Goal: Information Seeking & Learning: Learn about a topic

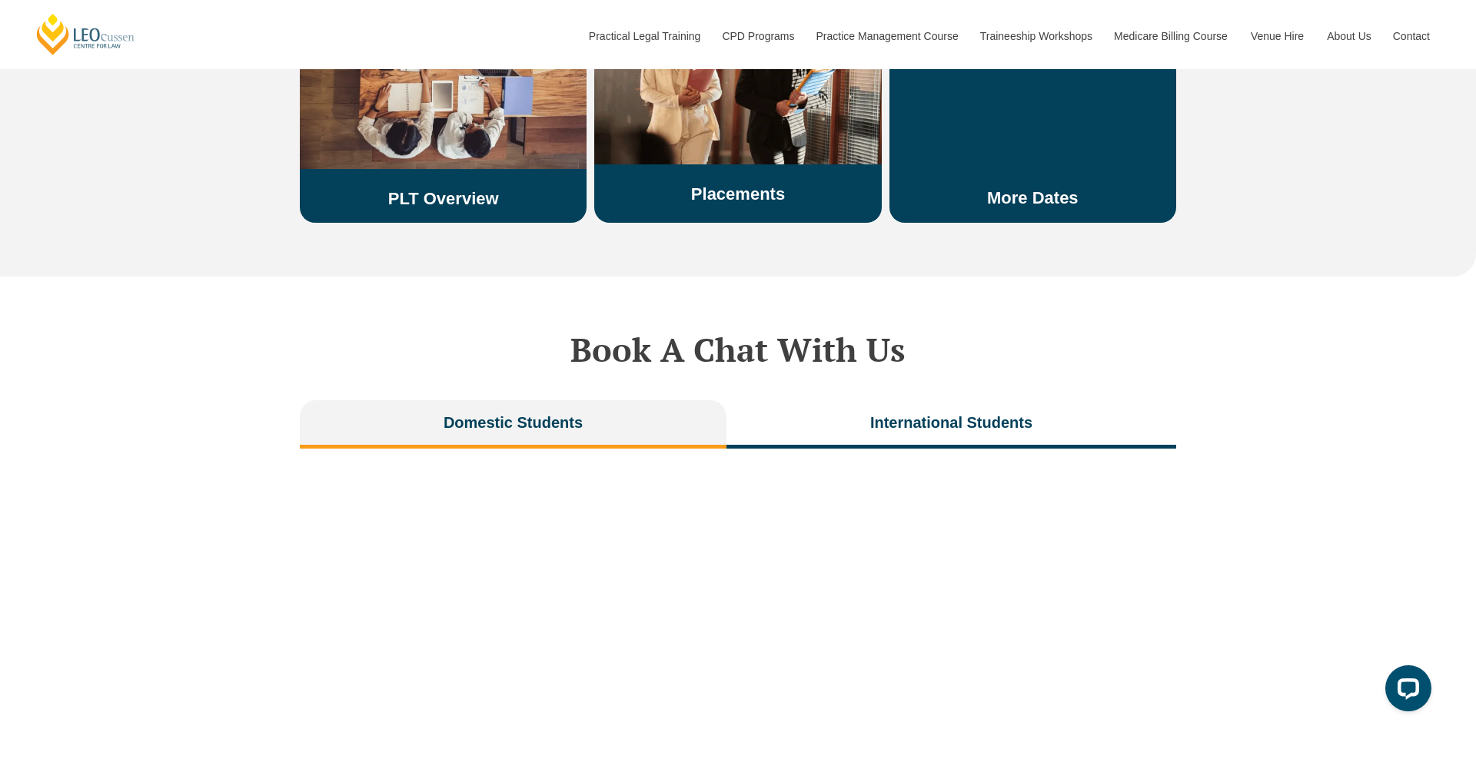
scroll to position [2994, 0]
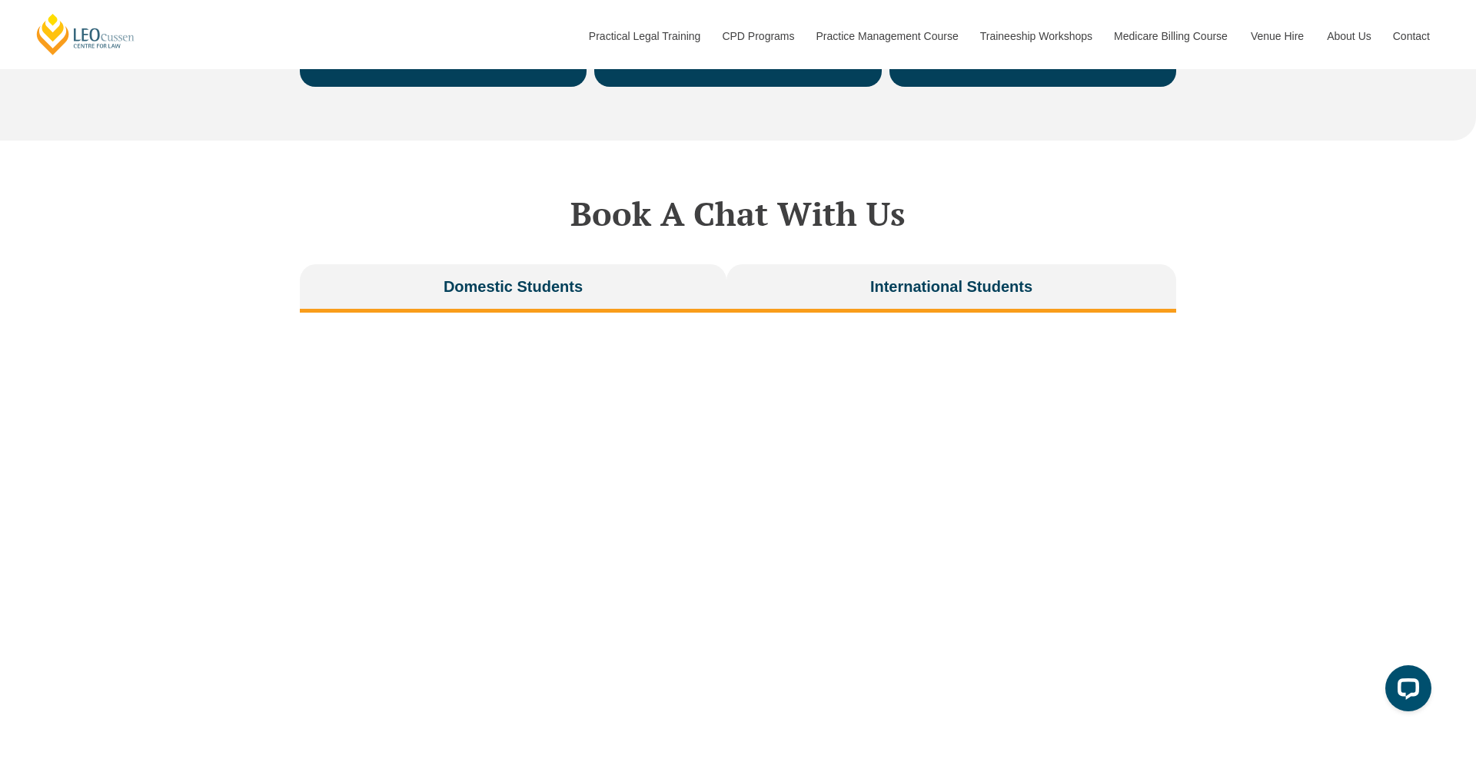
click at [873, 276] on span "International Students" at bounding box center [951, 287] width 162 height 22
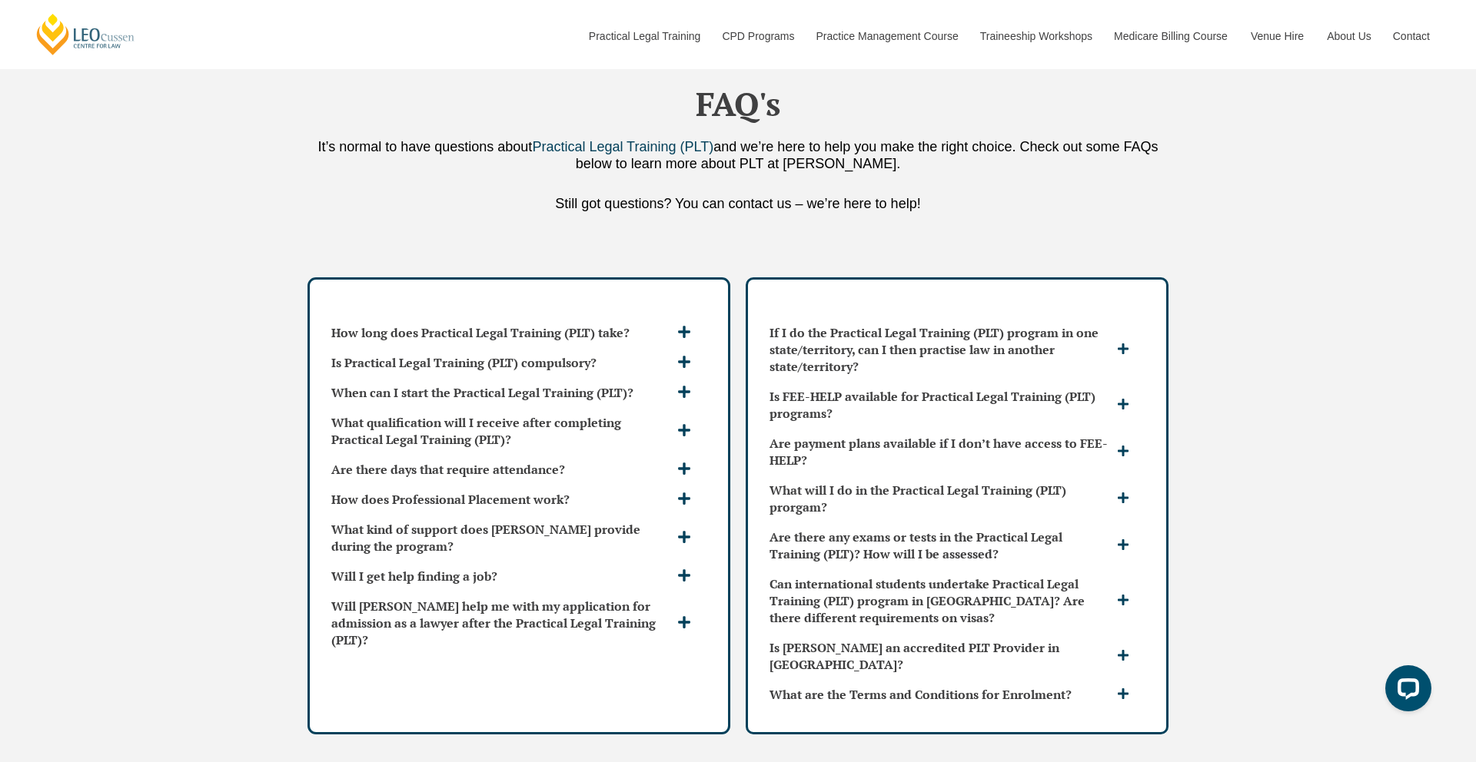
scroll to position [3960, 0]
click at [645, 413] on h3 "What qualification will I receive after completing Practical Legal Training (PL…" at bounding box center [502, 430] width 342 height 34
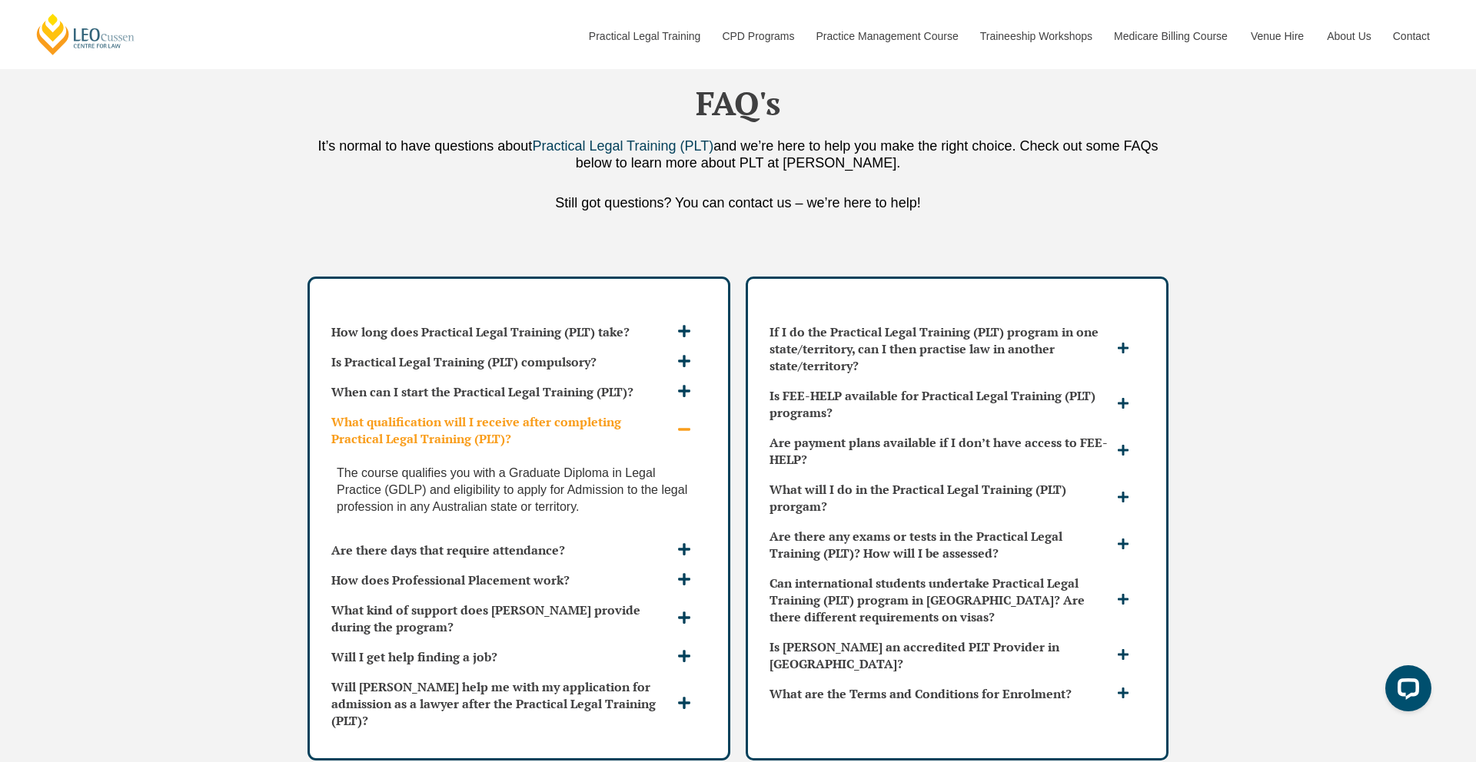
click at [645, 413] on h3 "What qualification will I receive after completing Practical Legal Training (PL…" at bounding box center [502, 430] width 342 height 34
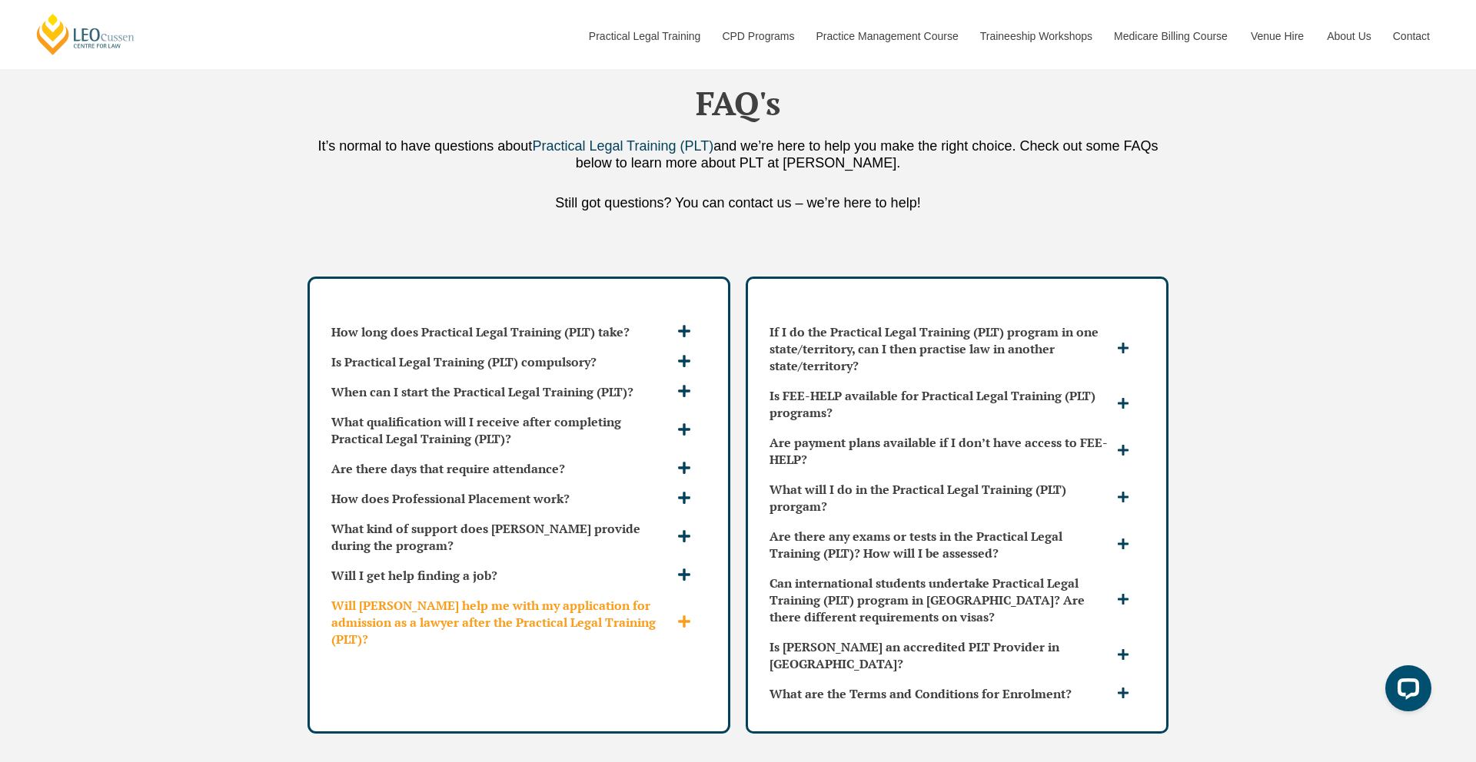
click at [523, 597] on h3 "Will Leo Cussen help me with my application for admission as a lawyer after the…" at bounding box center [502, 622] width 342 height 51
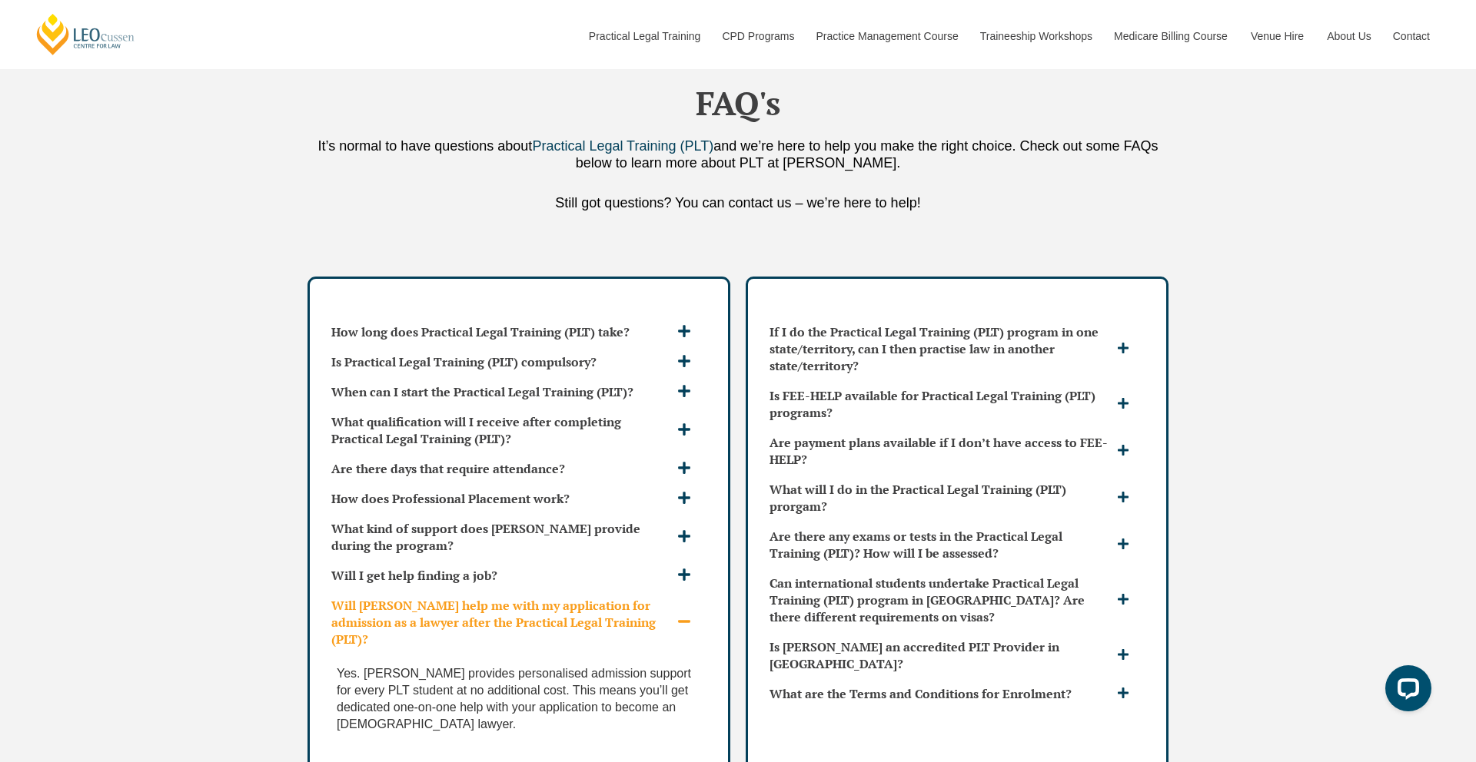
click at [559, 597] on h3 "Will Leo Cussen help me with my application for admission as a lawyer after the…" at bounding box center [502, 622] width 342 height 51
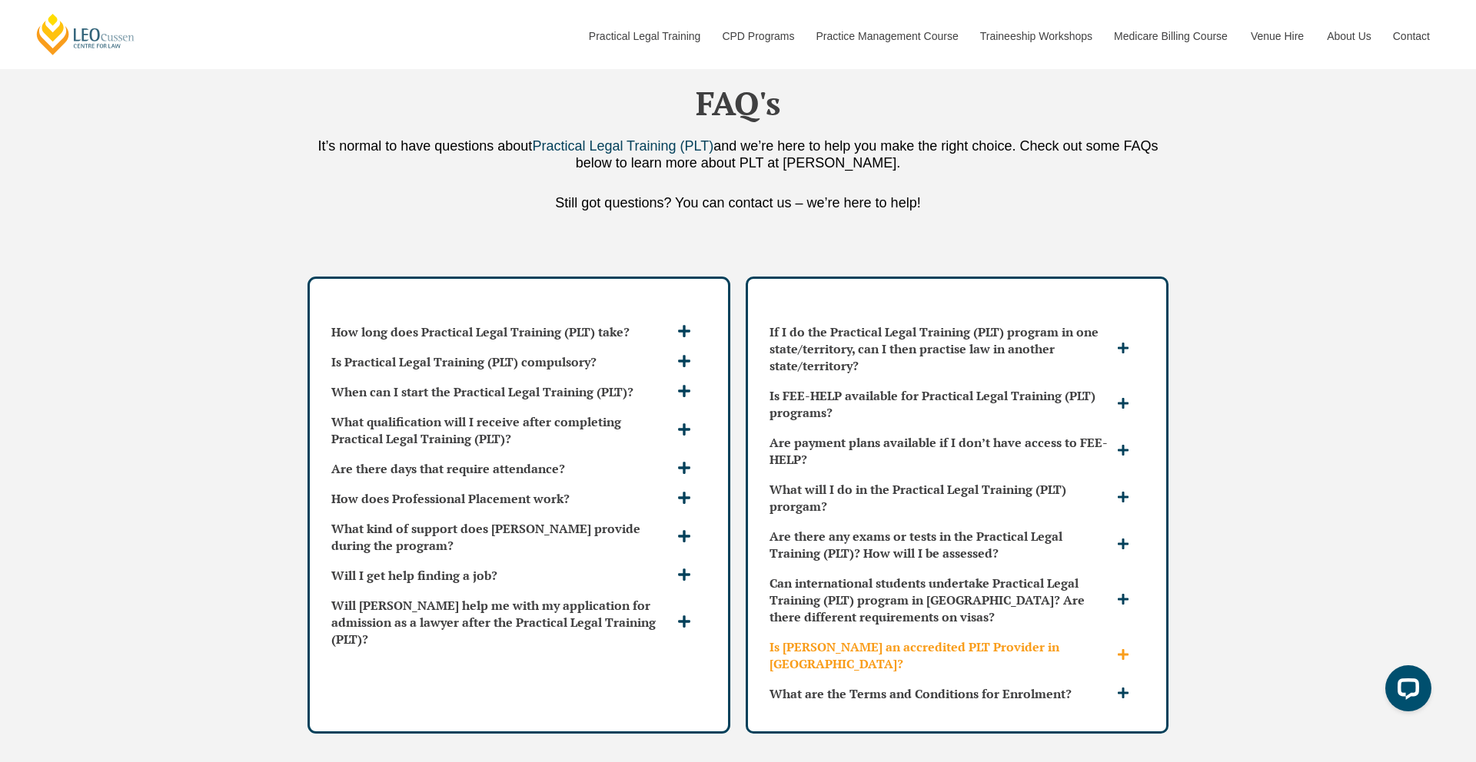
click at [911, 639] on h3 "Is Leo Cussen an accredited PLT Provider in VIC?" at bounding box center [941, 656] width 344 height 34
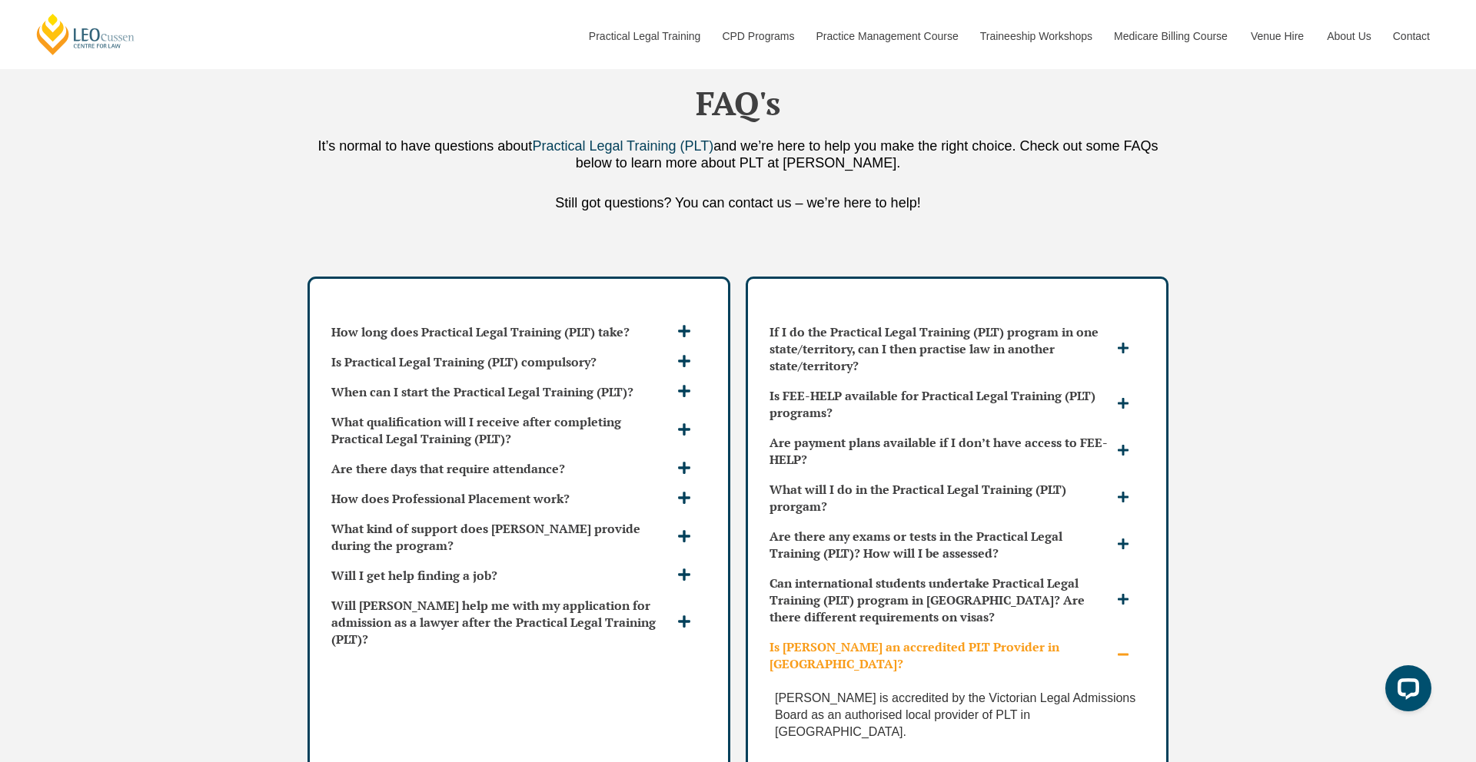
click at [911, 639] on h3 "Is Leo Cussen an accredited PLT Provider in VIC?" at bounding box center [941, 656] width 344 height 34
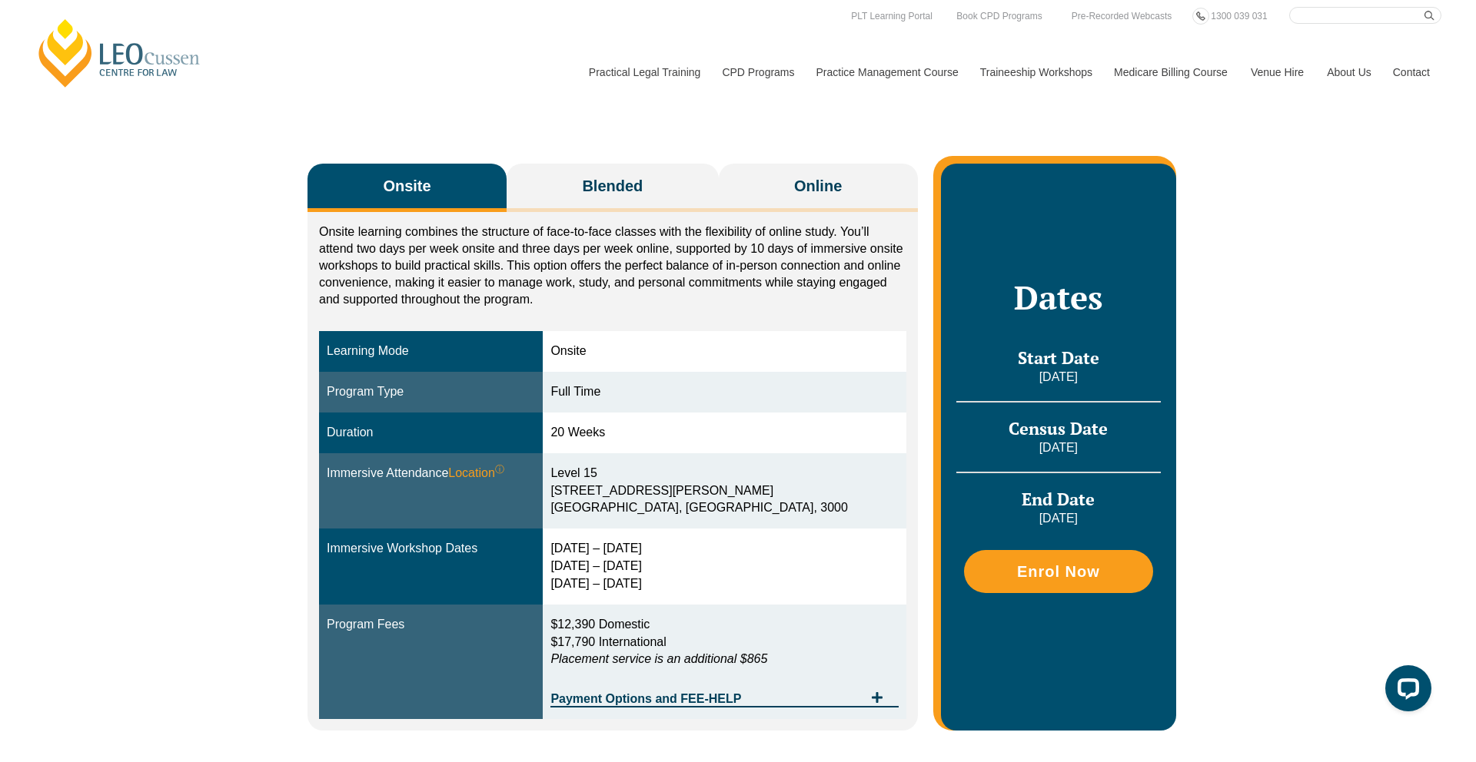
scroll to position [0, 0]
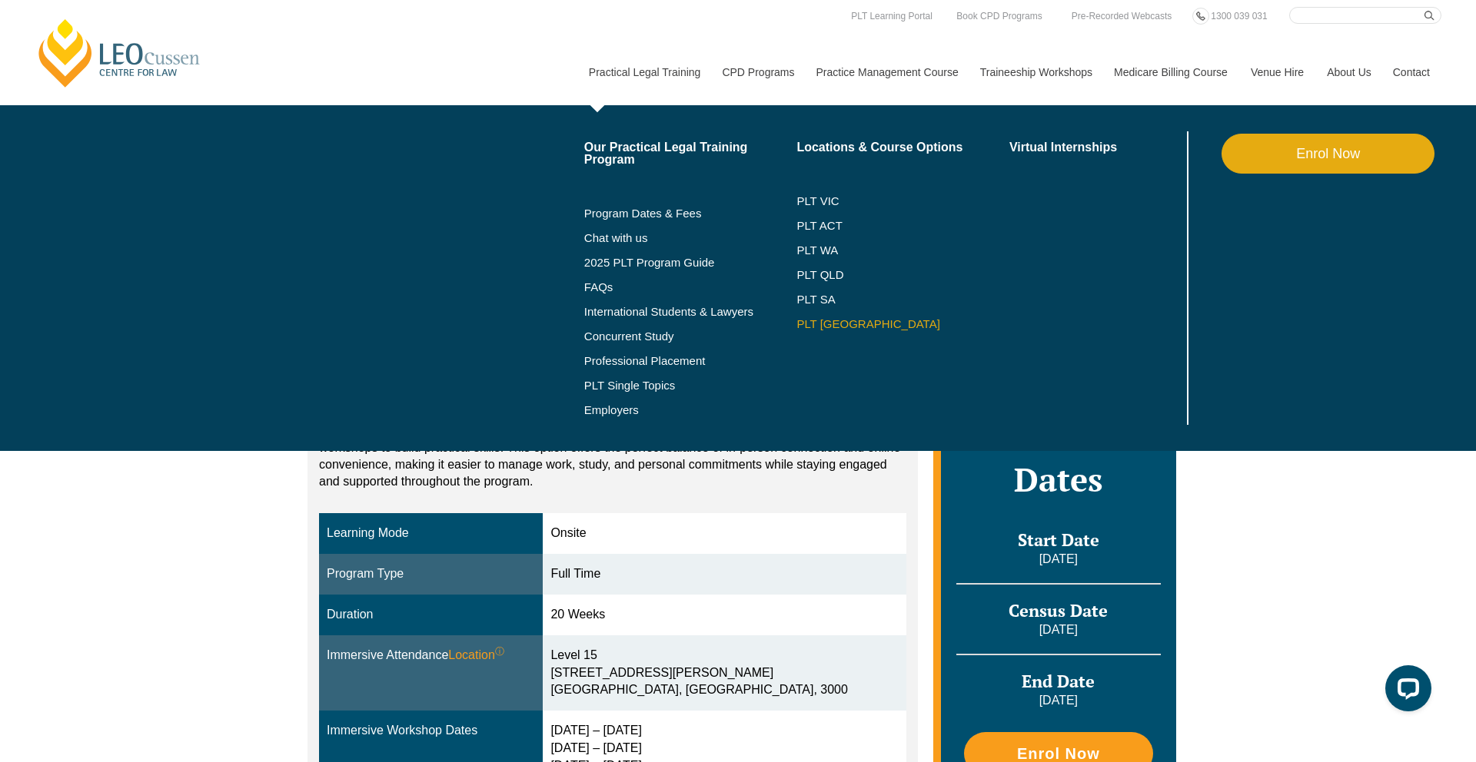
click at [816, 323] on link "PLT [GEOGRAPHIC_DATA]" at bounding box center [902, 324] width 213 height 12
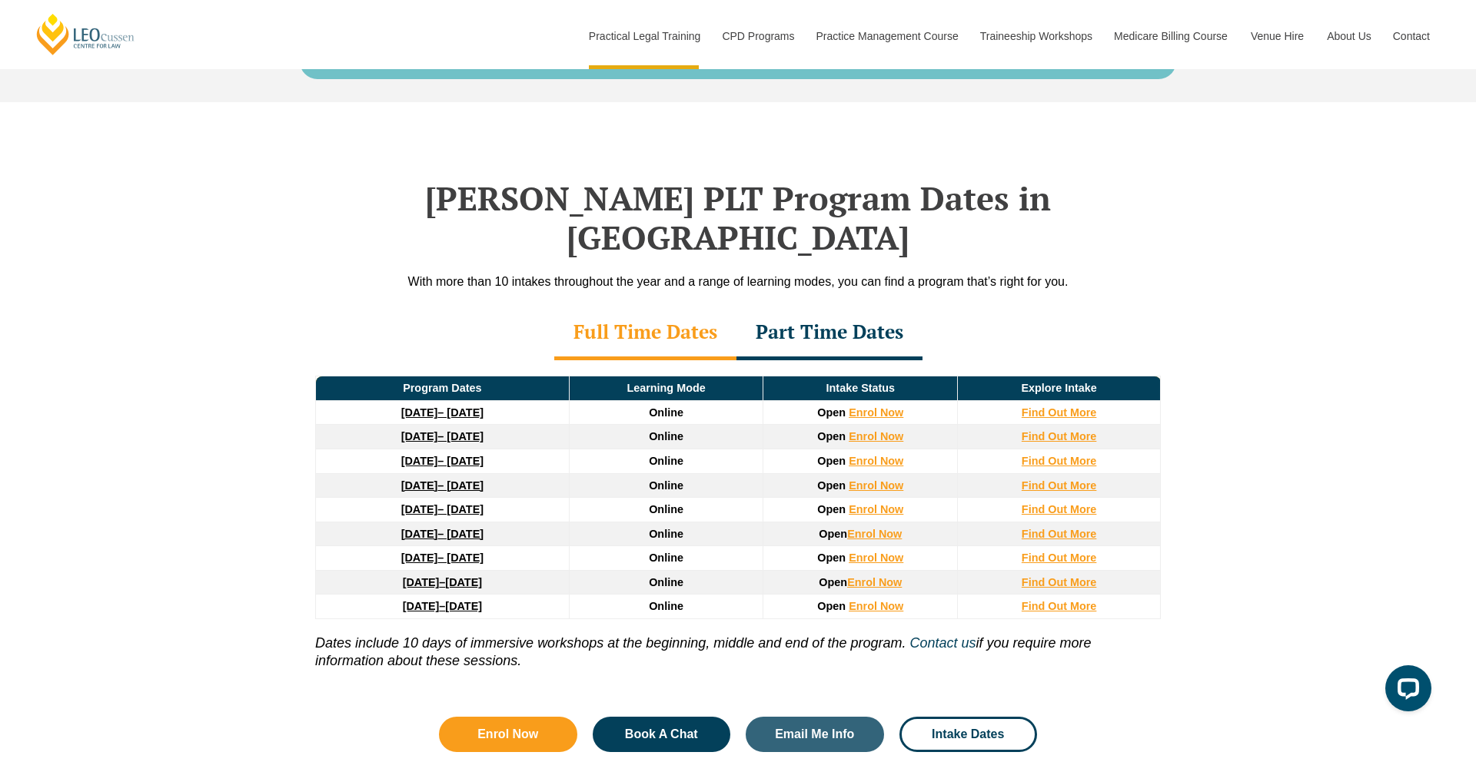
scroll to position [2149, 0]
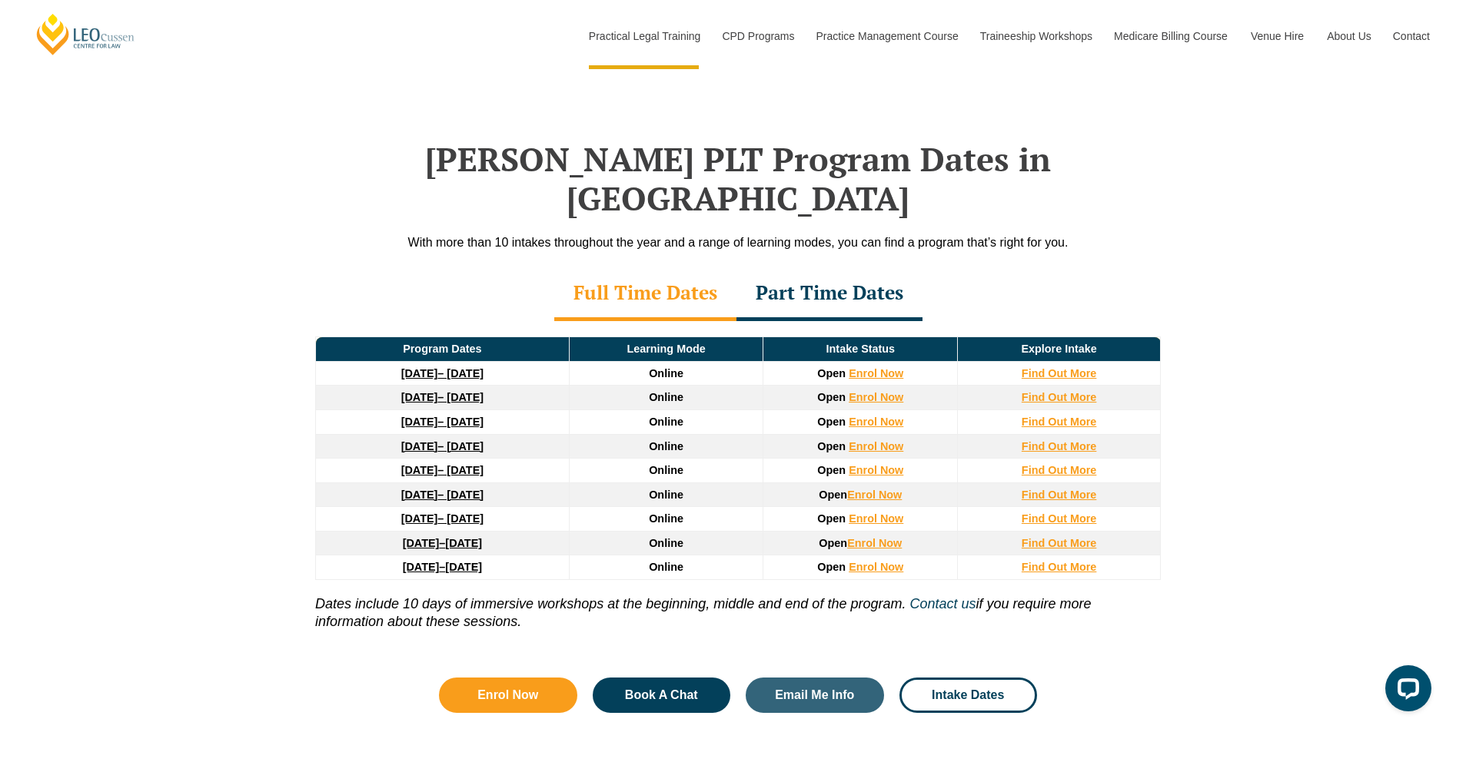
click at [829, 267] on div "Part Time Dates" at bounding box center [829, 294] width 186 height 54
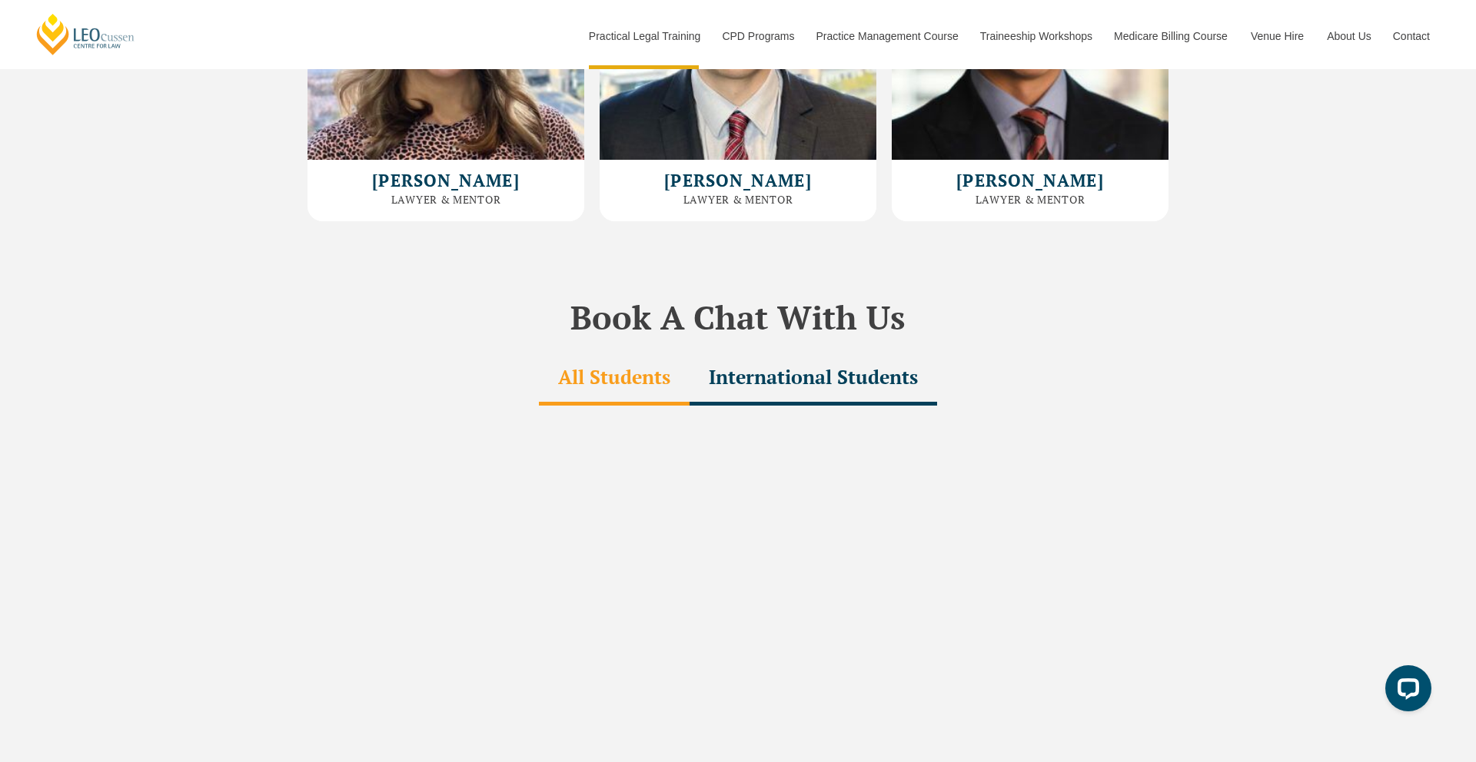
scroll to position [4711, 0]
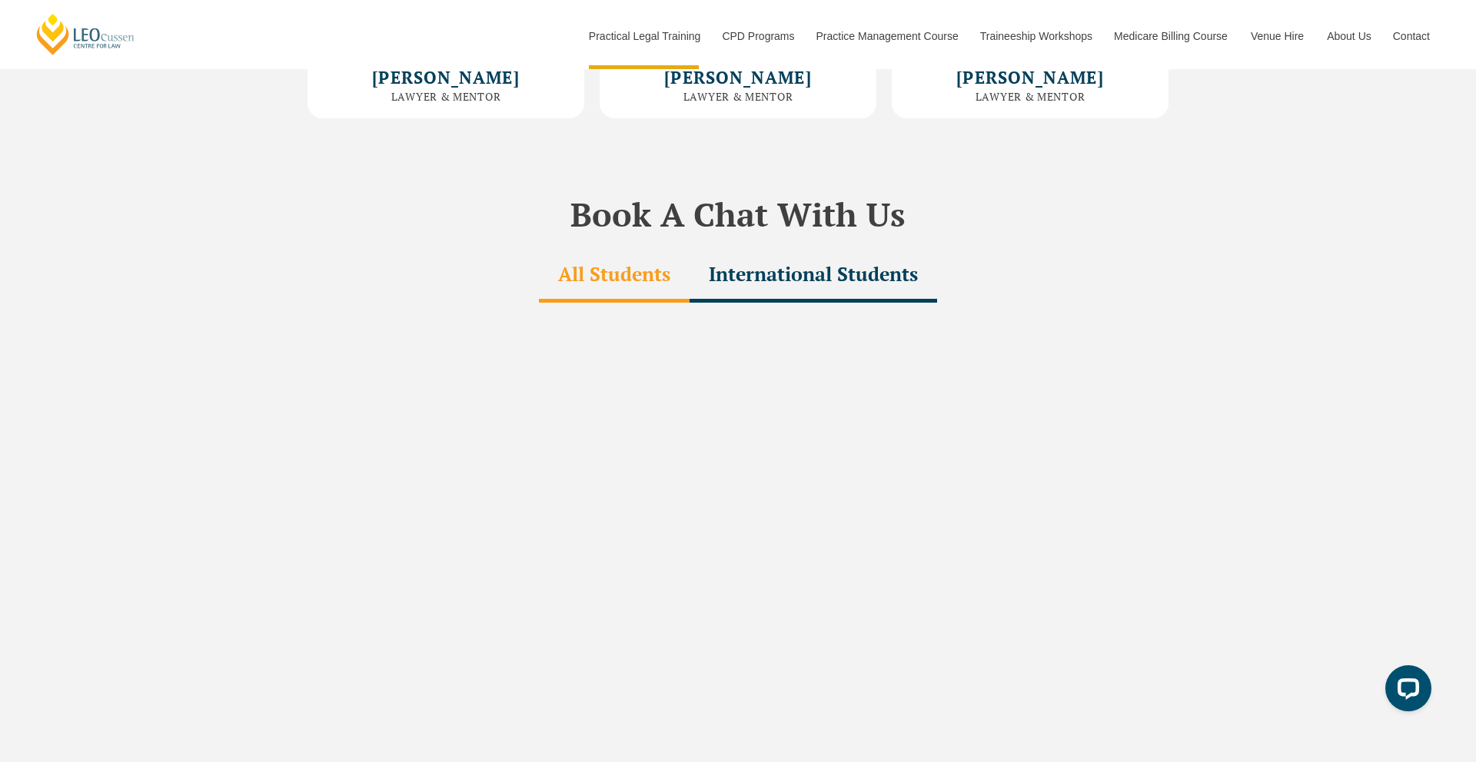
click at [778, 249] on div "International Students" at bounding box center [812, 276] width 247 height 54
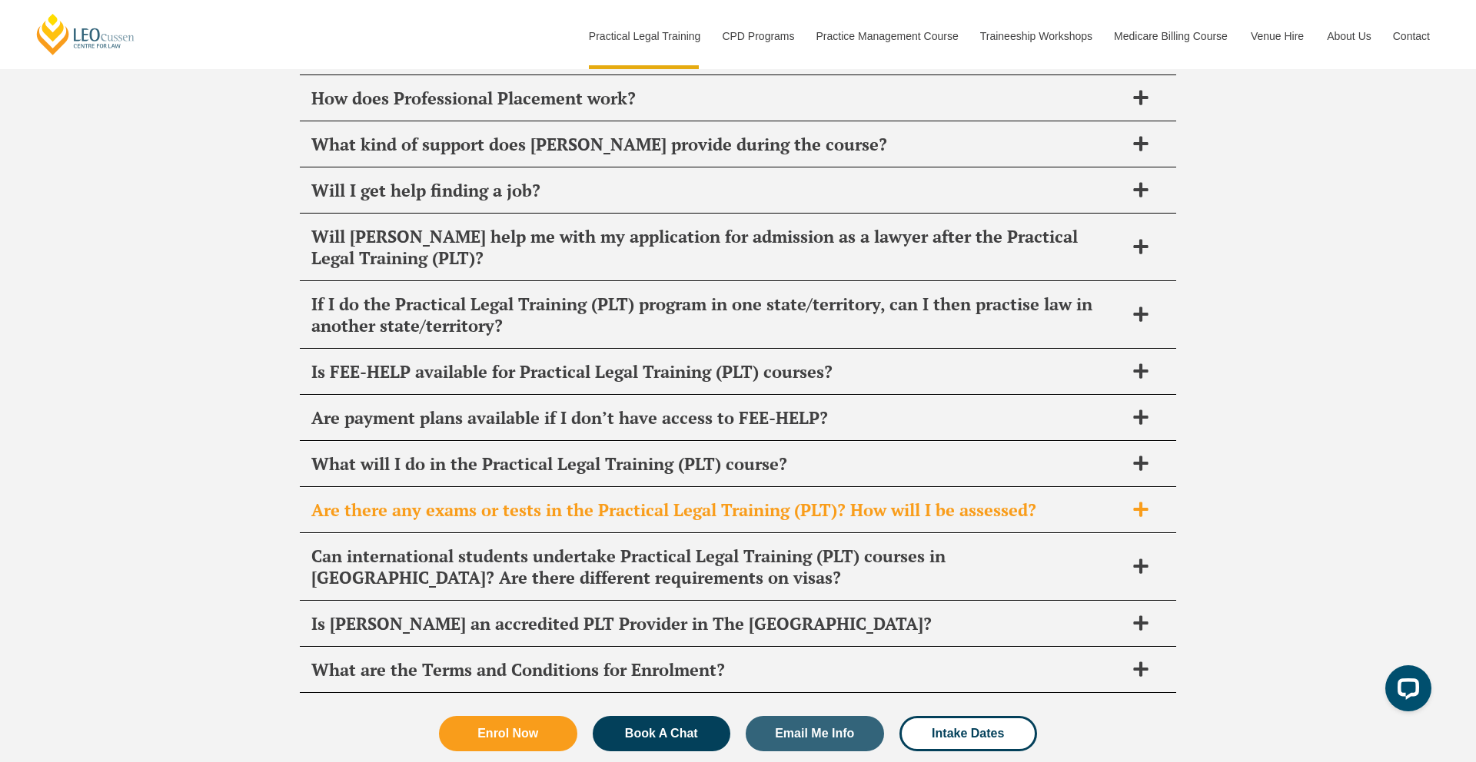
scroll to position [7882, 0]
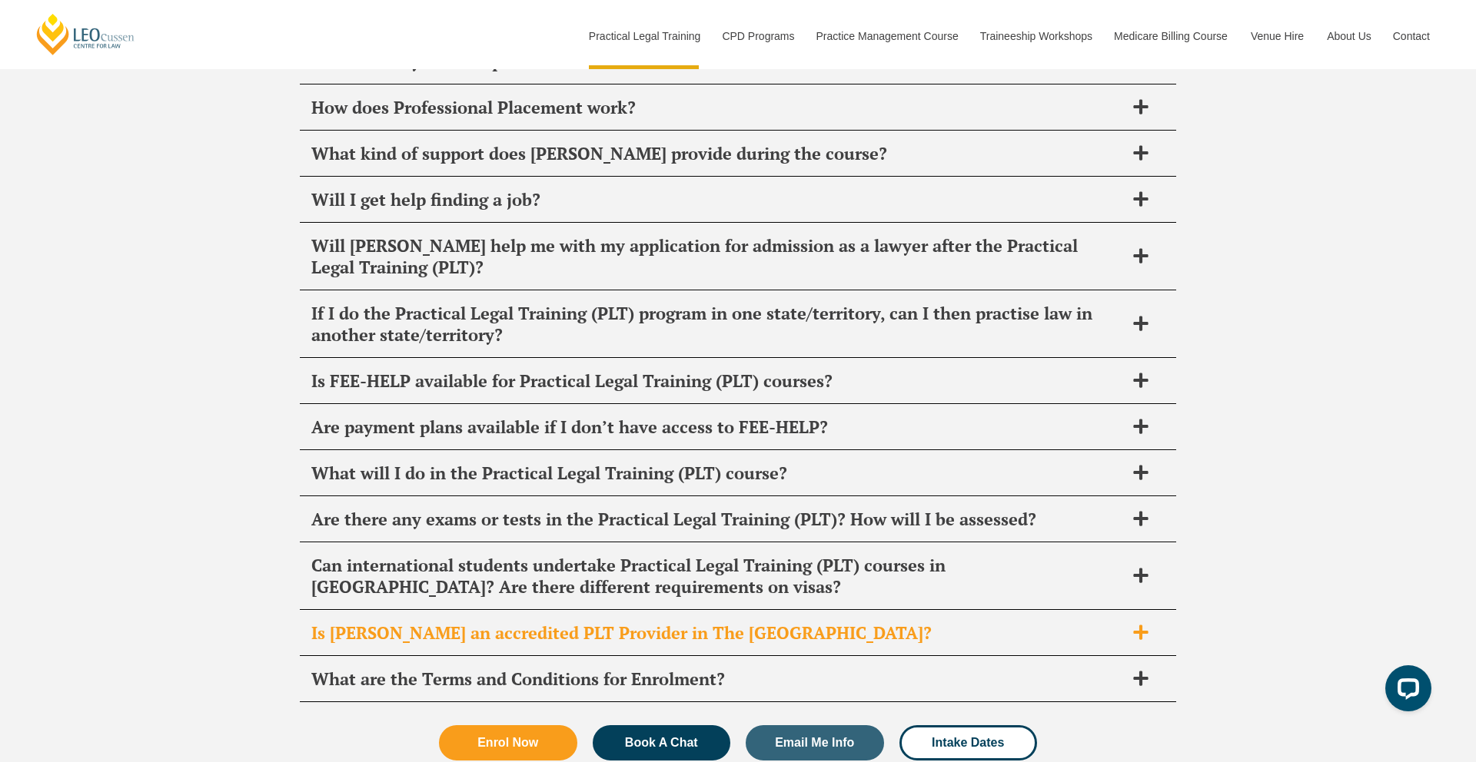
click at [711, 623] on span "Is Leo Cussen an accredited PLT Provider in The NSW?" at bounding box center [717, 634] width 813 height 22
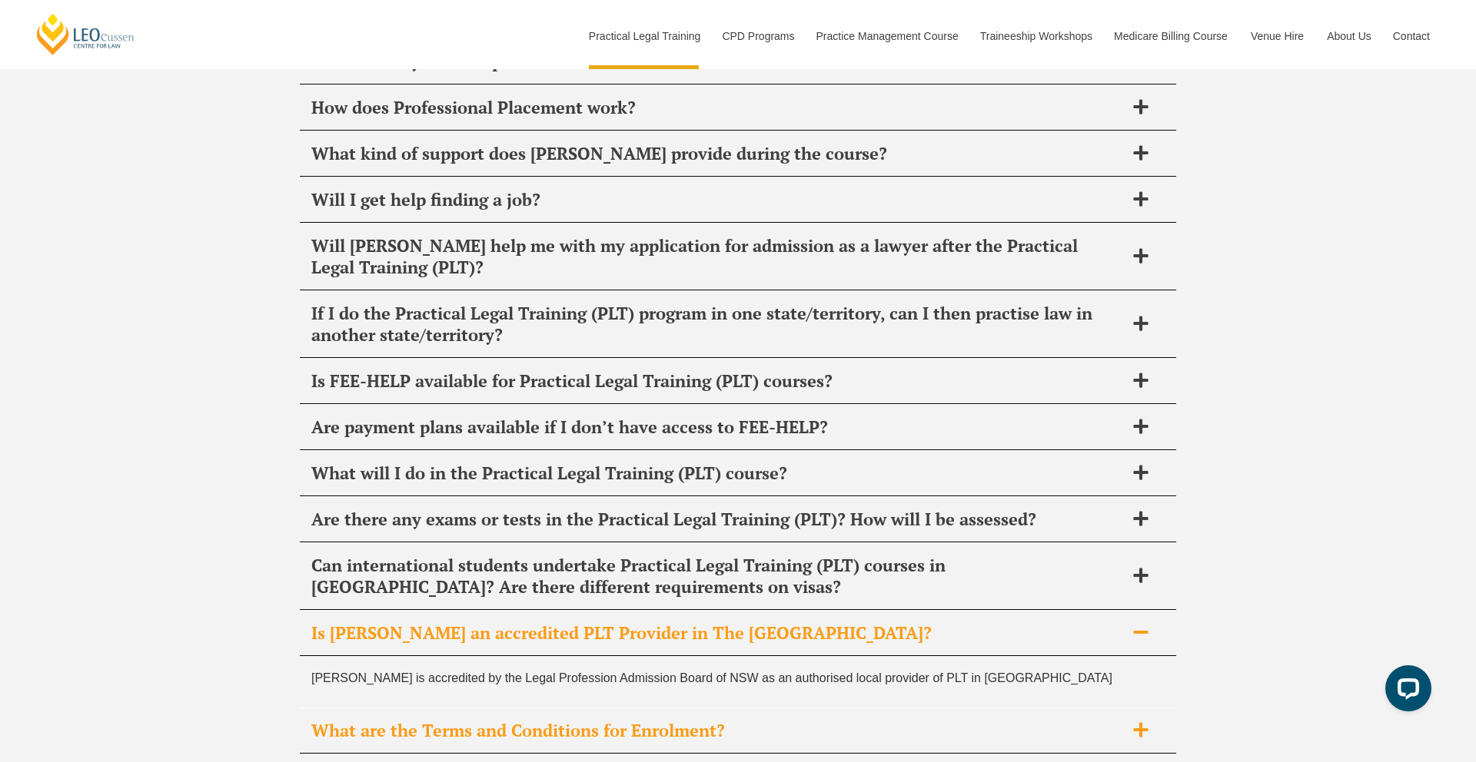
click at [702, 720] on span "What are the Terms and Conditions for Enrolment?" at bounding box center [717, 731] width 813 height 22
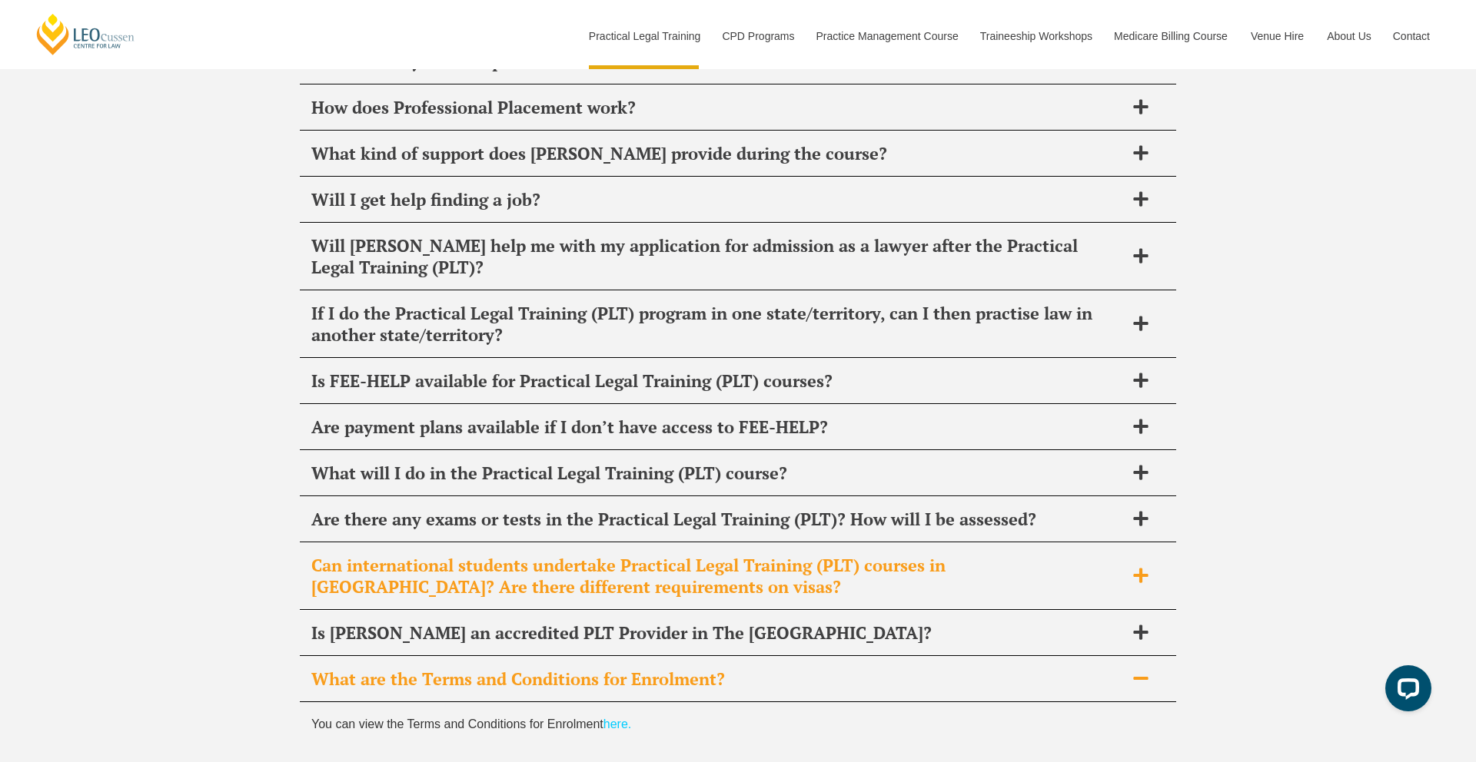
click at [710, 555] on span "Can international students undertake Practical Legal Training (PLT) courses in …" at bounding box center [717, 576] width 813 height 43
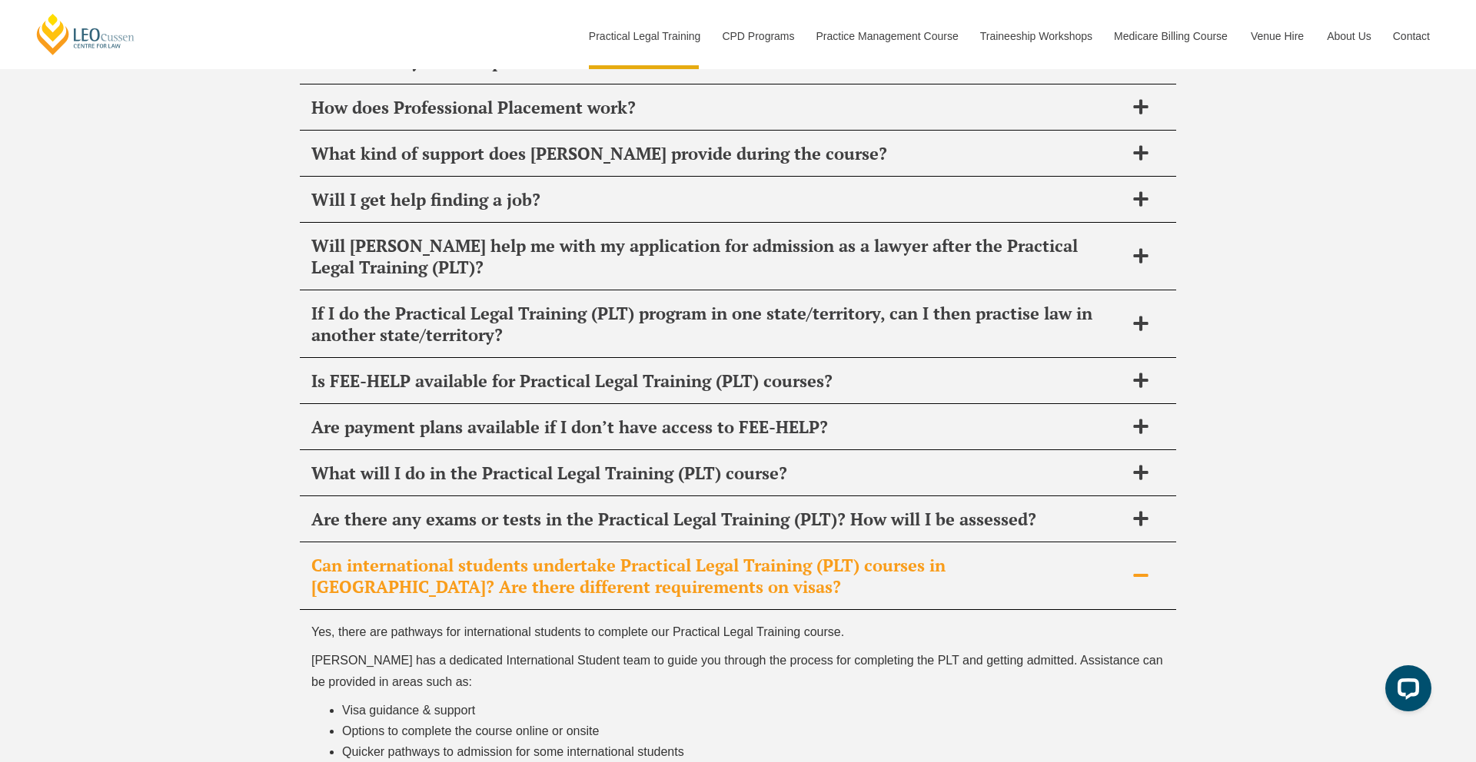
click at [704, 555] on span "Can international students undertake Practical Legal Training (PLT) courses in …" at bounding box center [717, 576] width 813 height 43
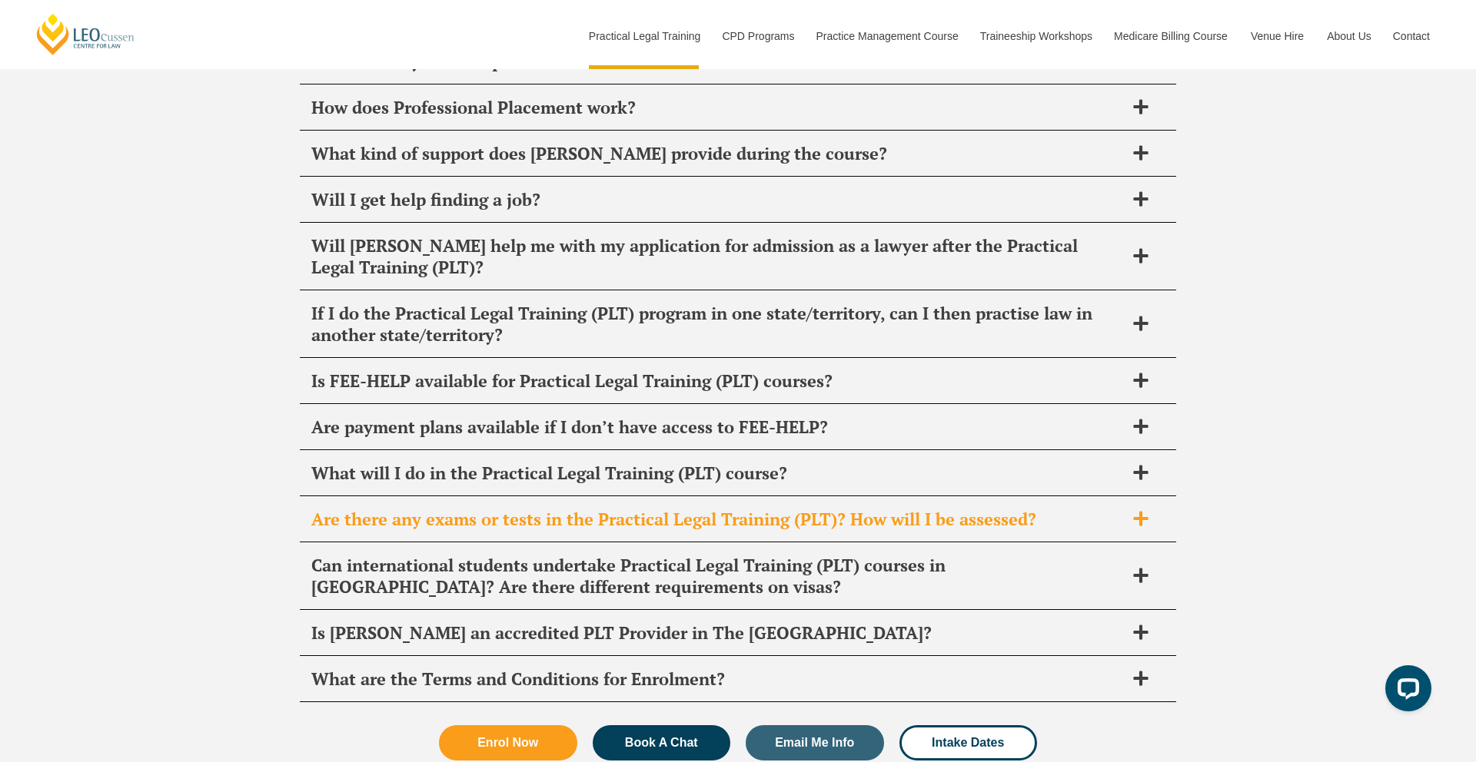
click at [719, 509] on span "Are there any exams or tests in the Practical Legal Training (PLT)? How will I …" at bounding box center [717, 520] width 813 height 22
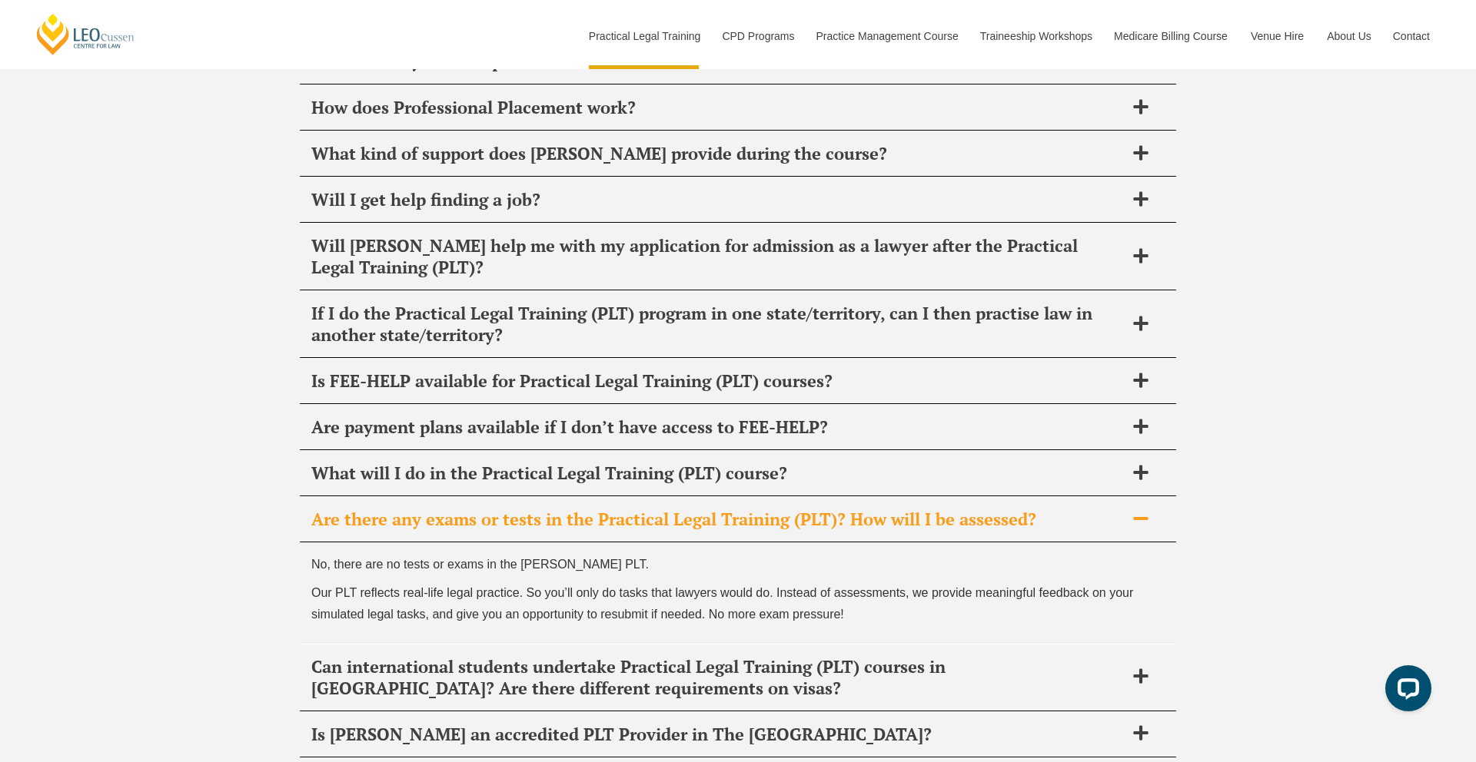
click at [723, 509] on span "Are there any exams or tests in the Practical Legal Training (PLT)? How will I …" at bounding box center [717, 520] width 813 height 22
